Goal: Information Seeking & Learning: Find specific fact

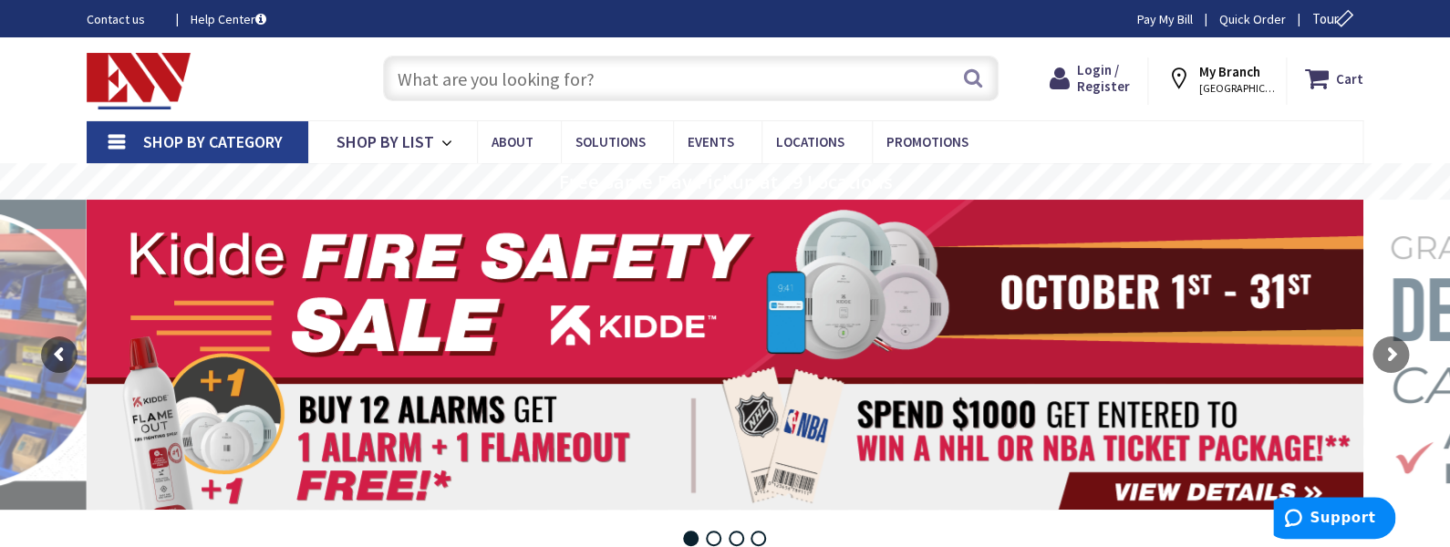
click at [119, 137] on link "Shop By Category" at bounding box center [198, 142] width 222 height 42
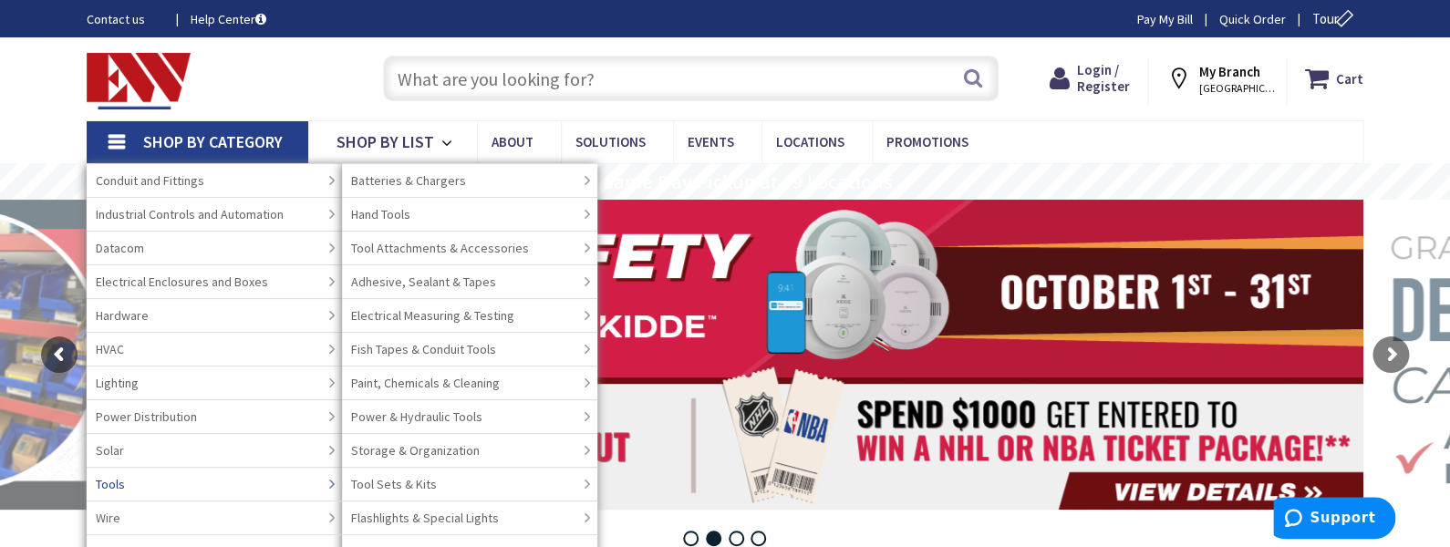
click at [107, 484] on span "Tools" at bounding box center [110, 484] width 29 height 18
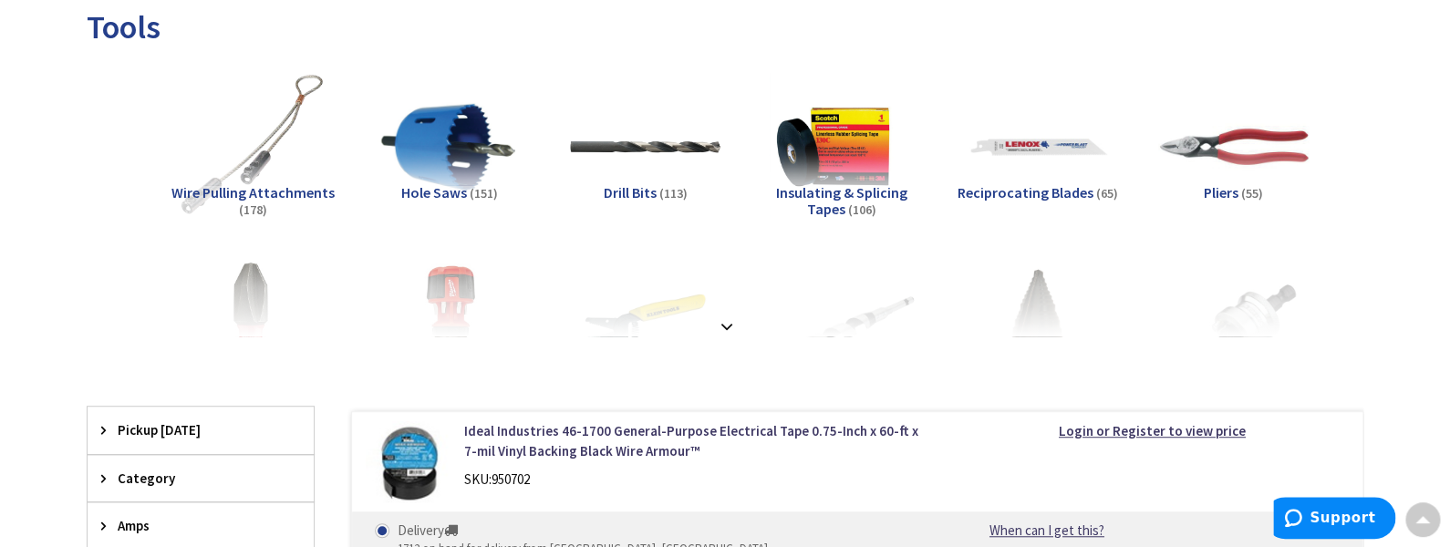
scroll to position [243, 0]
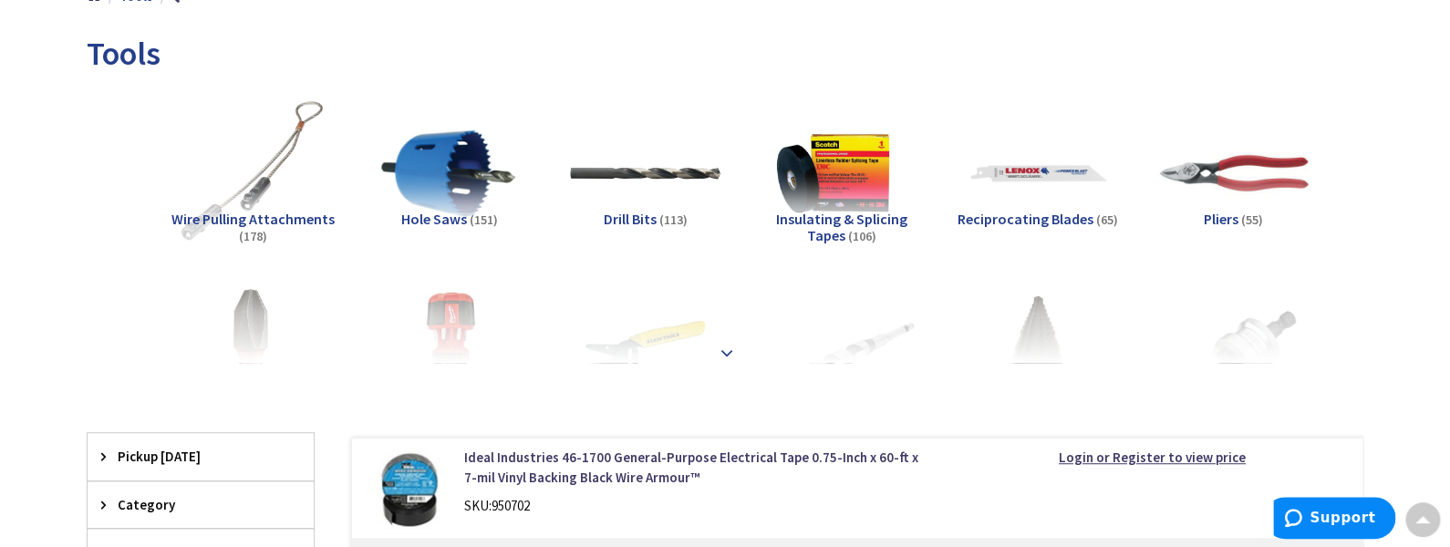
click at [726, 347] on strong at bounding box center [727, 348] width 22 height 20
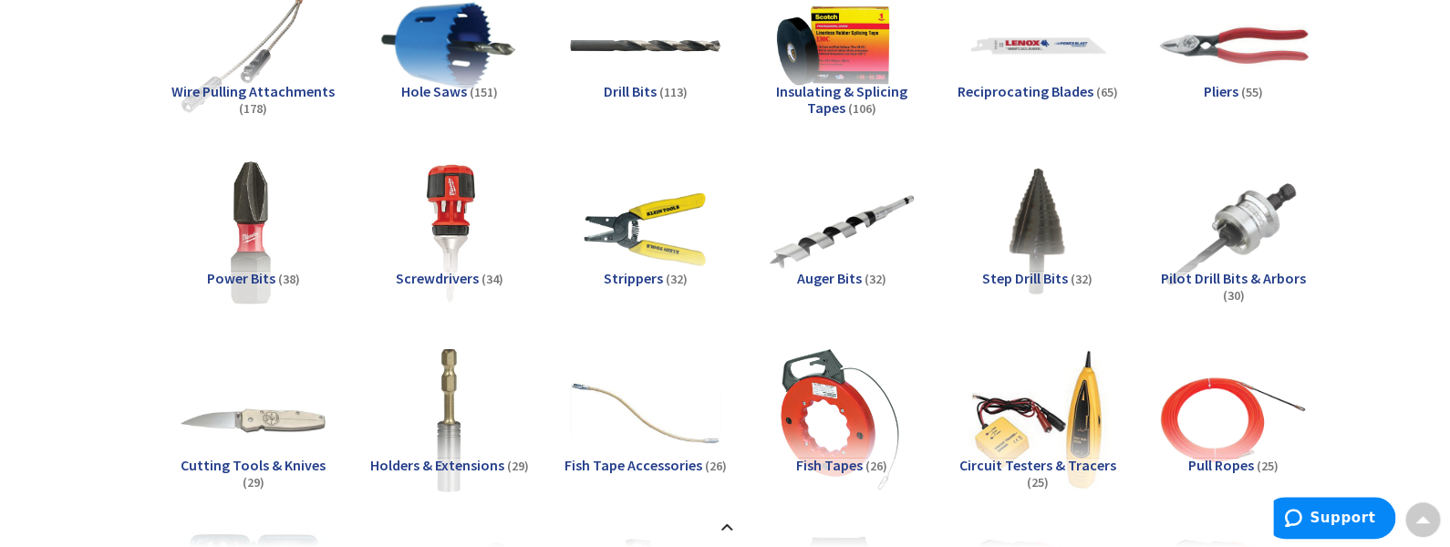
scroll to position [121, 0]
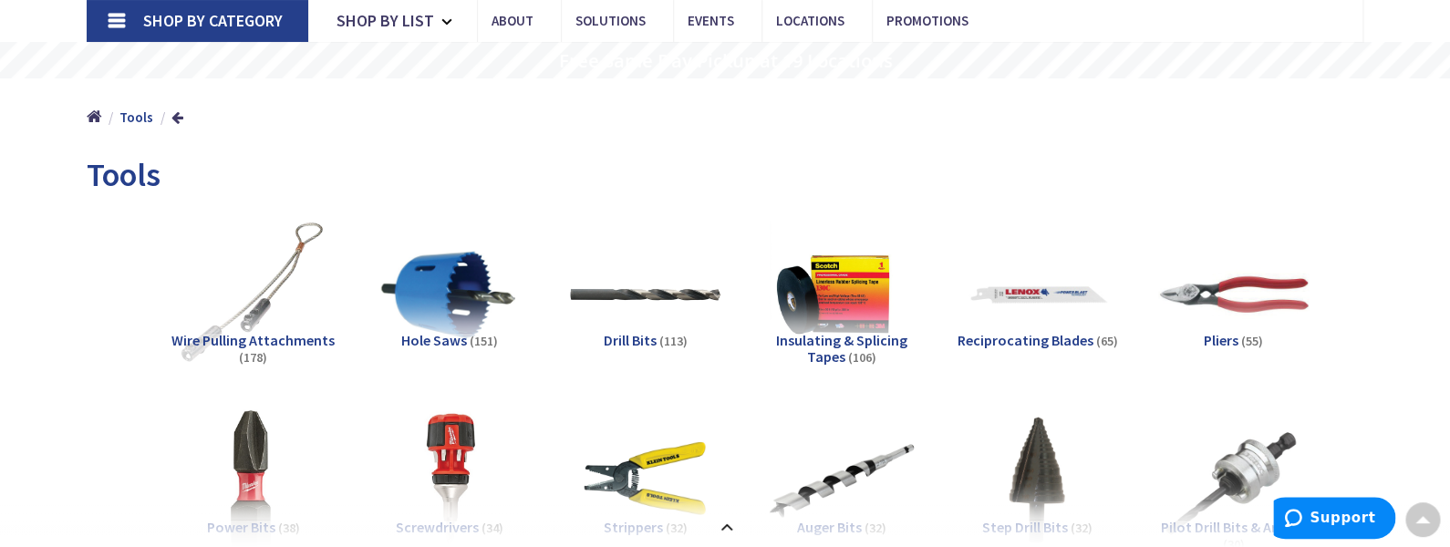
click at [263, 339] on span "Wire Pulling Attachments" at bounding box center [252, 340] width 163 height 18
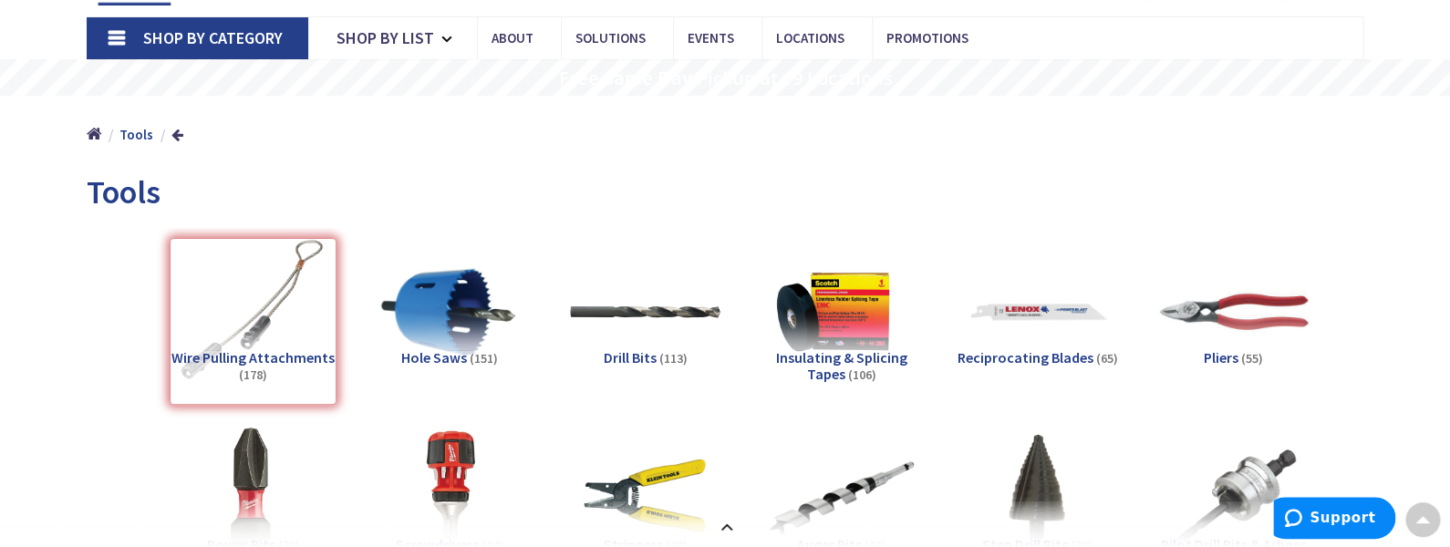
scroll to position [0, 0]
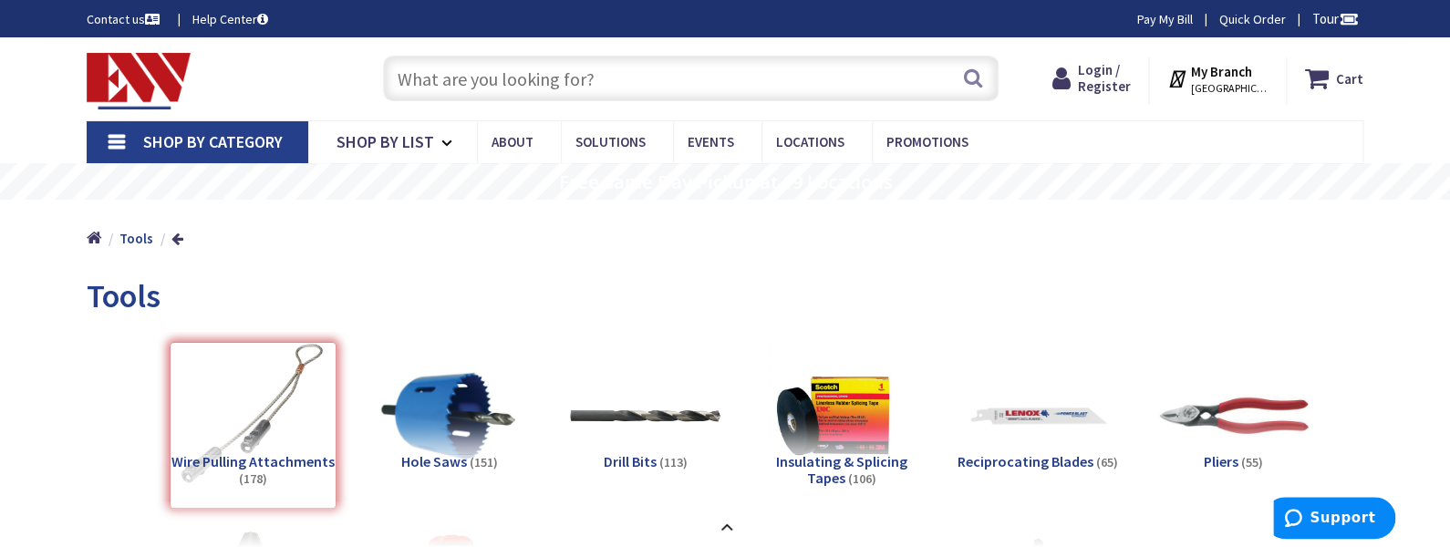
click at [570, 76] on input "text" at bounding box center [690, 79] width 615 height 46
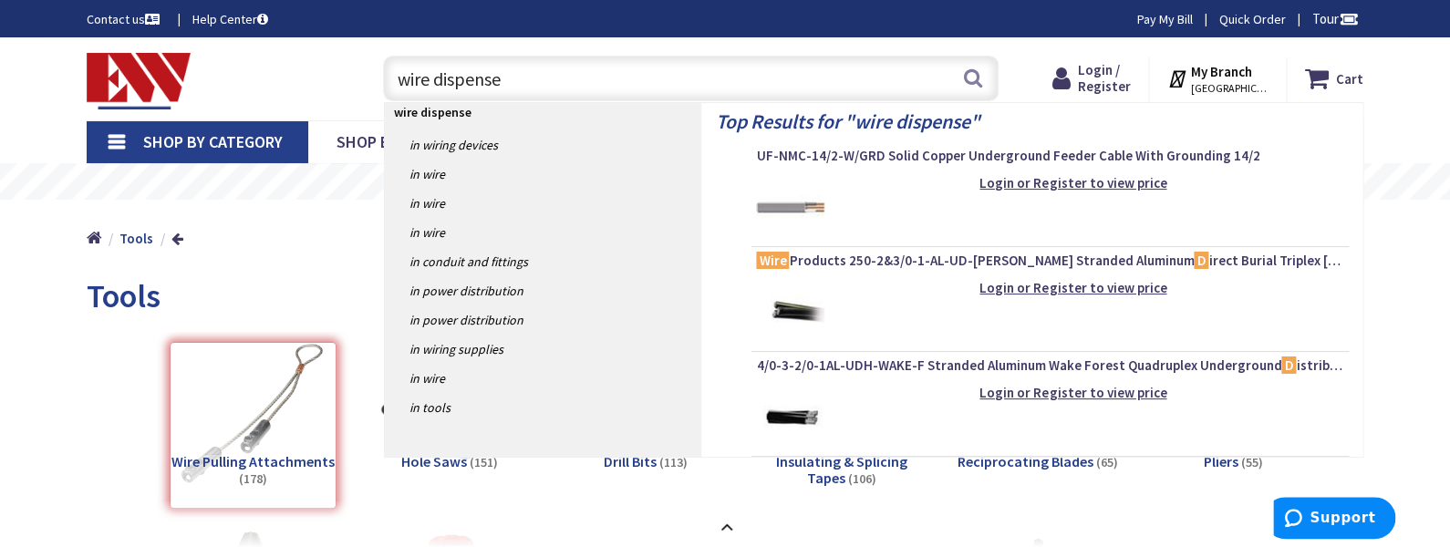
type input "wire dispenser"
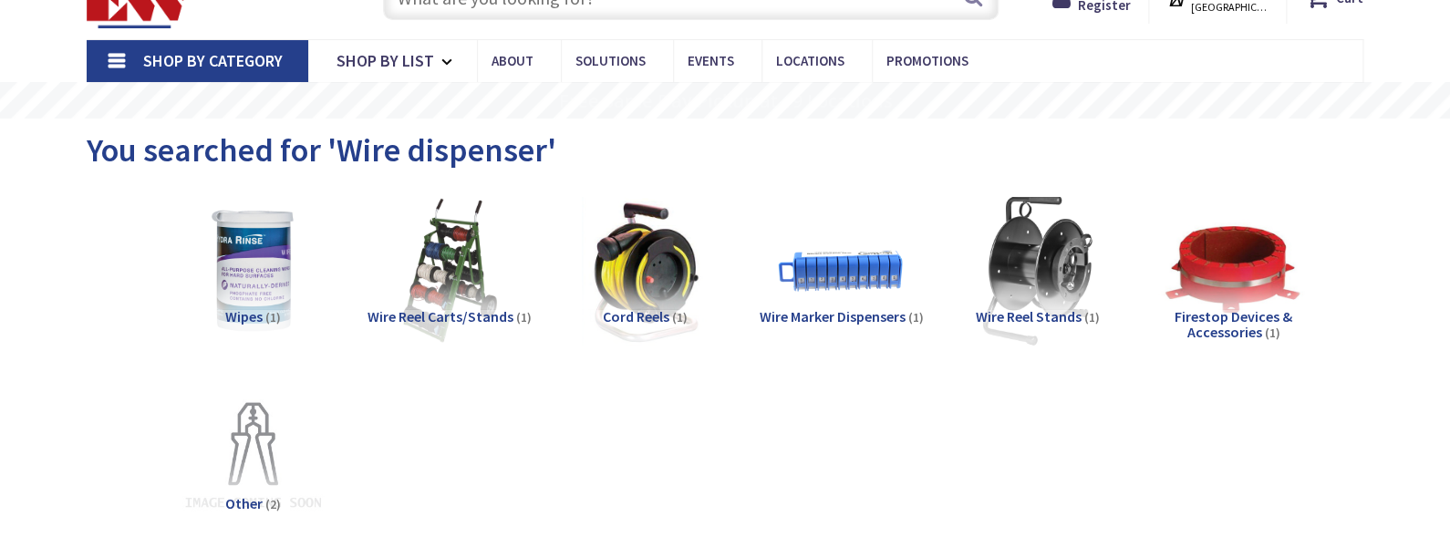
scroll to position [121, 0]
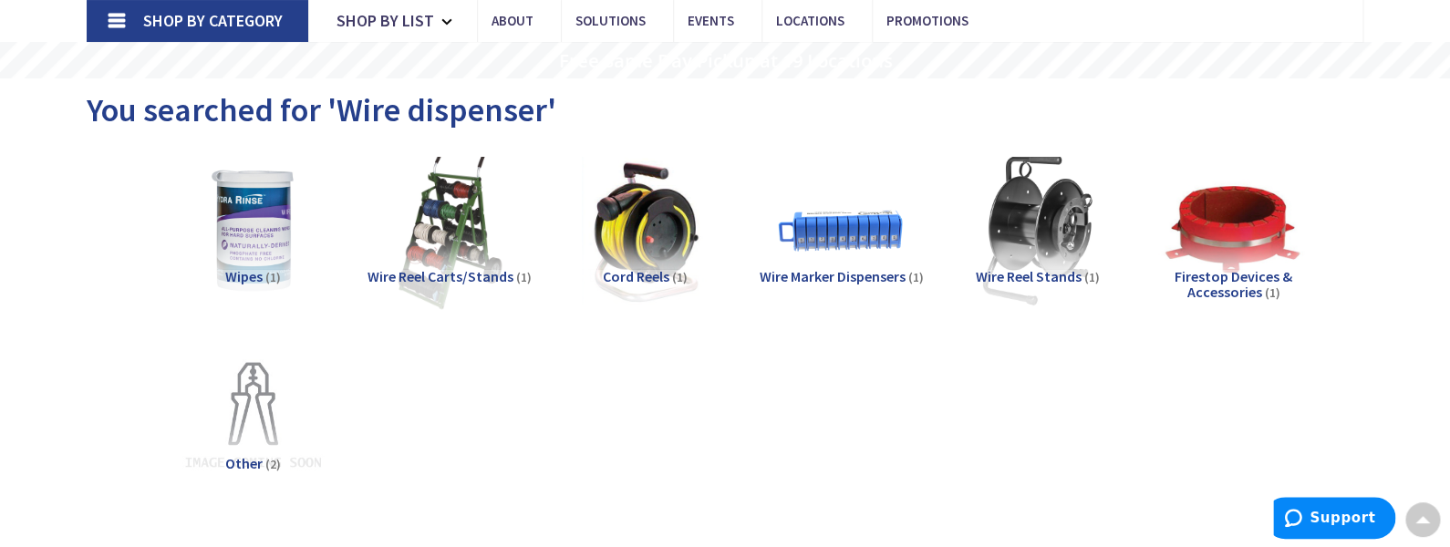
click at [458, 217] on img at bounding box center [449, 230] width 165 height 165
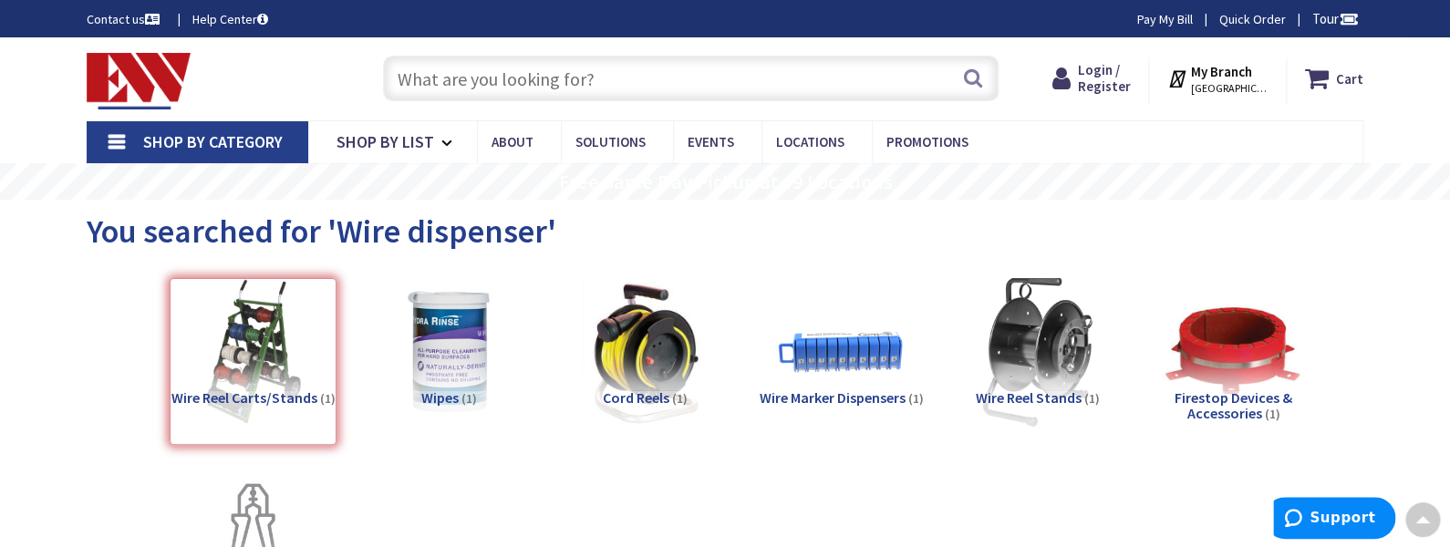
scroll to position [0, 0]
click at [511, 77] on input "text" at bounding box center [690, 79] width 615 height 46
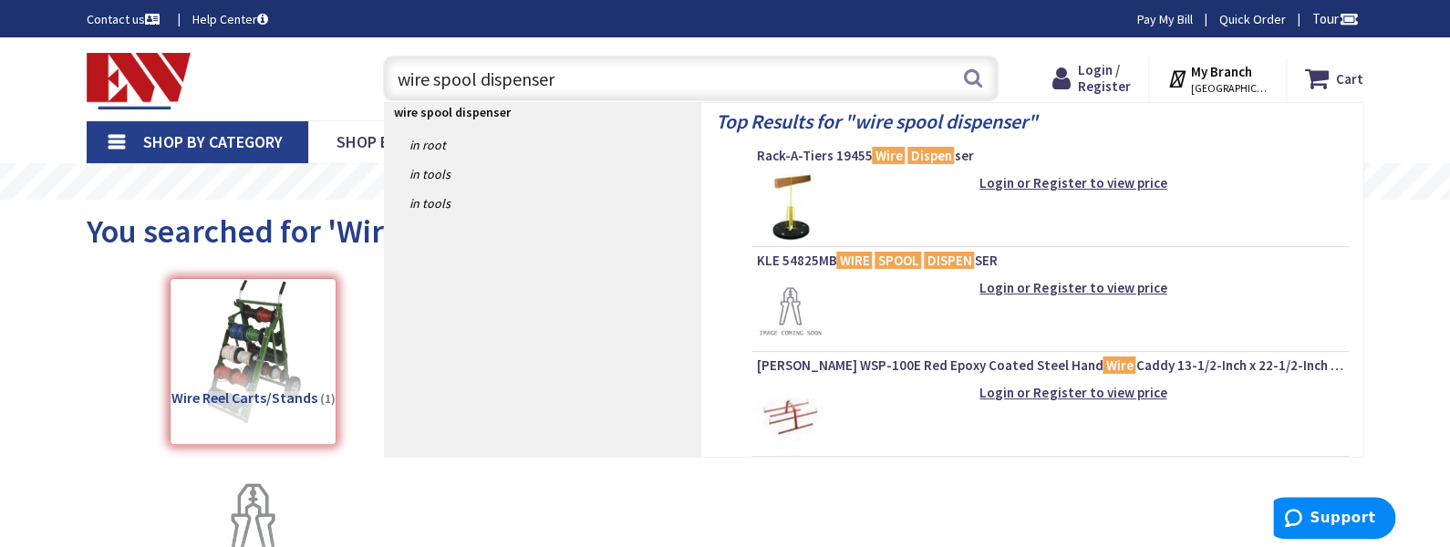
type input "wire spool dispensers"
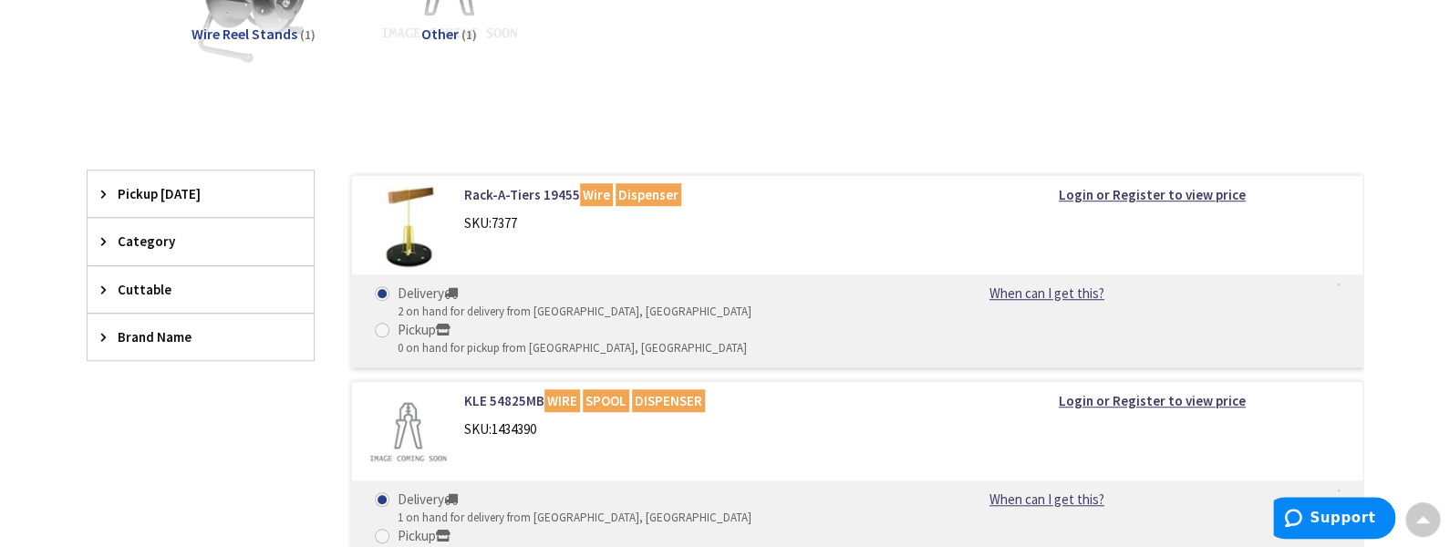
scroll to position [365, 0]
drag, startPoint x: 463, startPoint y: 393, endPoint x: 542, endPoint y: 388, distance: 79.5
click at [542, 418] on div "SKU: 1434390" at bounding box center [696, 427] width 464 height 19
drag, startPoint x: 542, startPoint y: 388, endPoint x: 513, endPoint y: 394, distance: 29.7
copy div "SKU: 1434390"
